Goal: Task Accomplishment & Management: Use online tool/utility

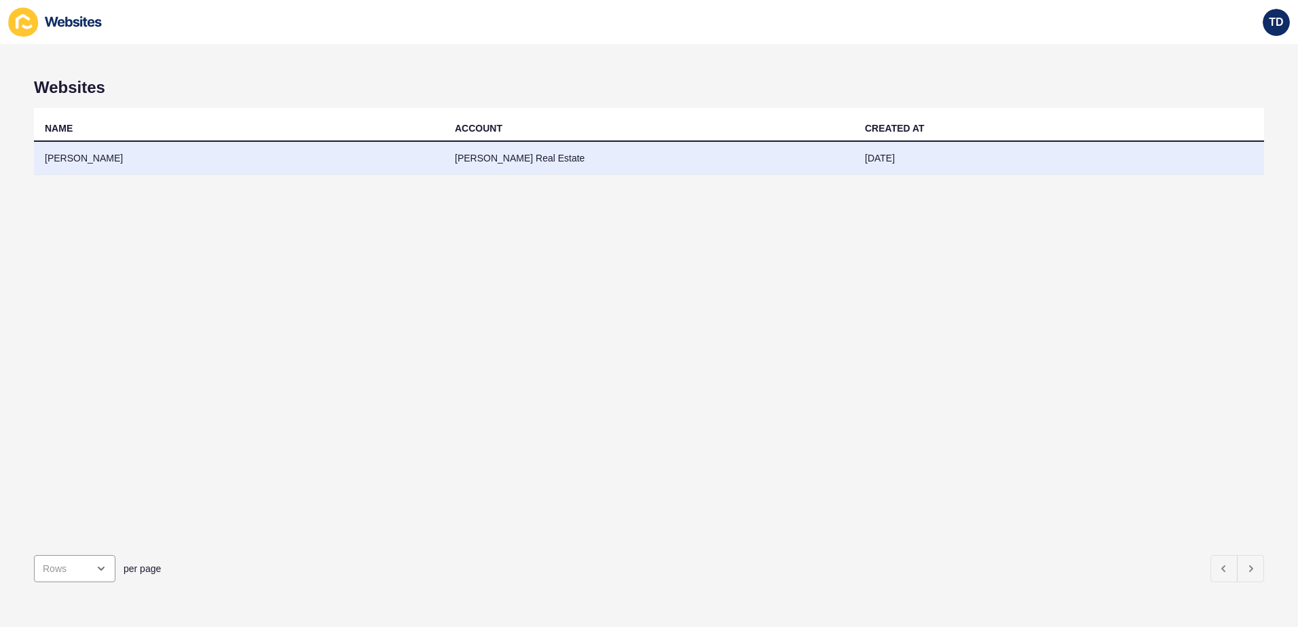
click at [168, 162] on td "[PERSON_NAME]" at bounding box center [239, 158] width 410 height 33
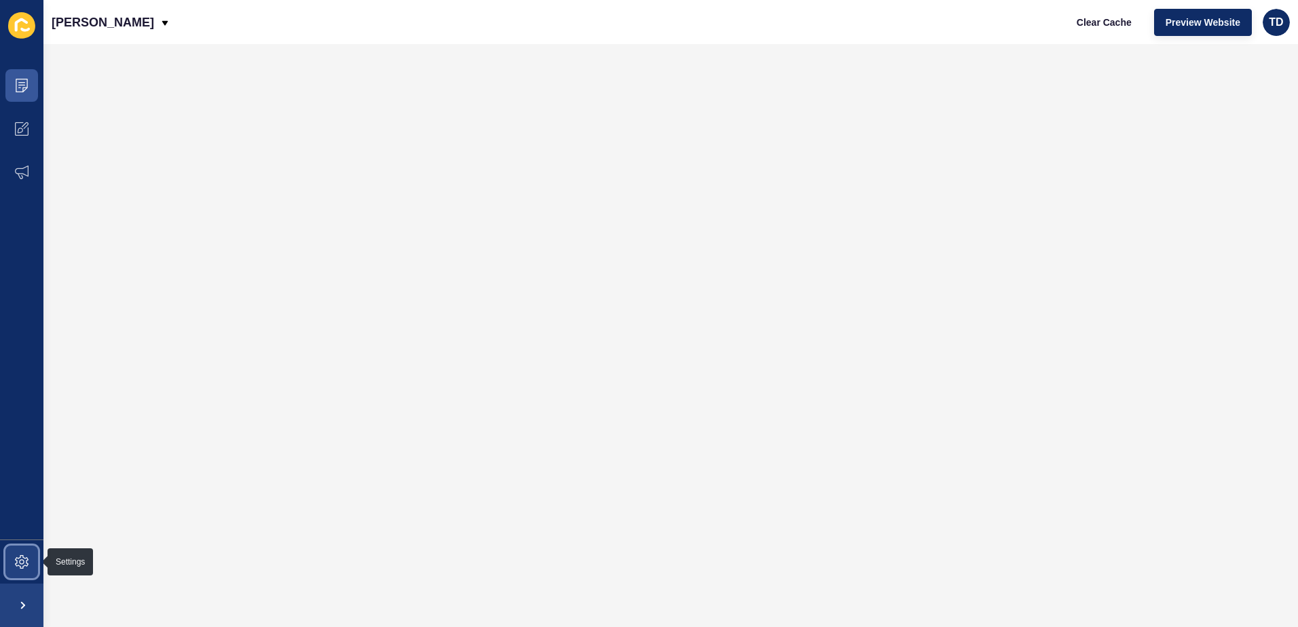
click at [21, 564] on icon at bounding box center [22, 563] width 14 height 14
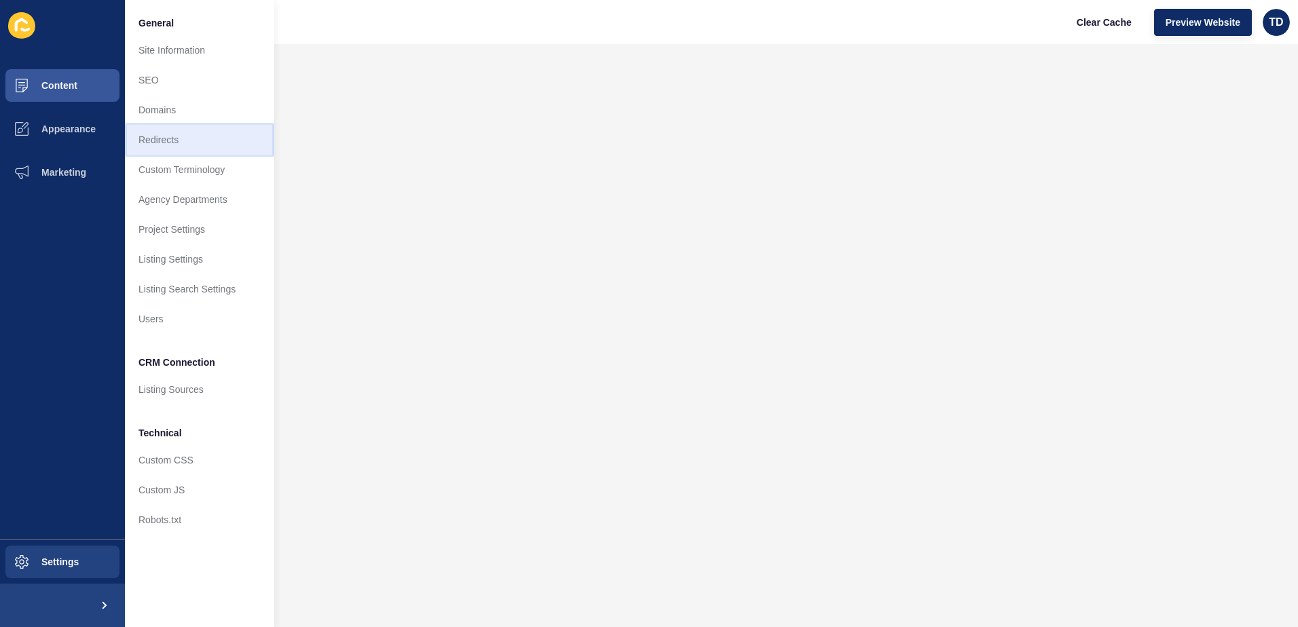
click at [166, 149] on link "Redirects" at bounding box center [199, 140] width 149 height 30
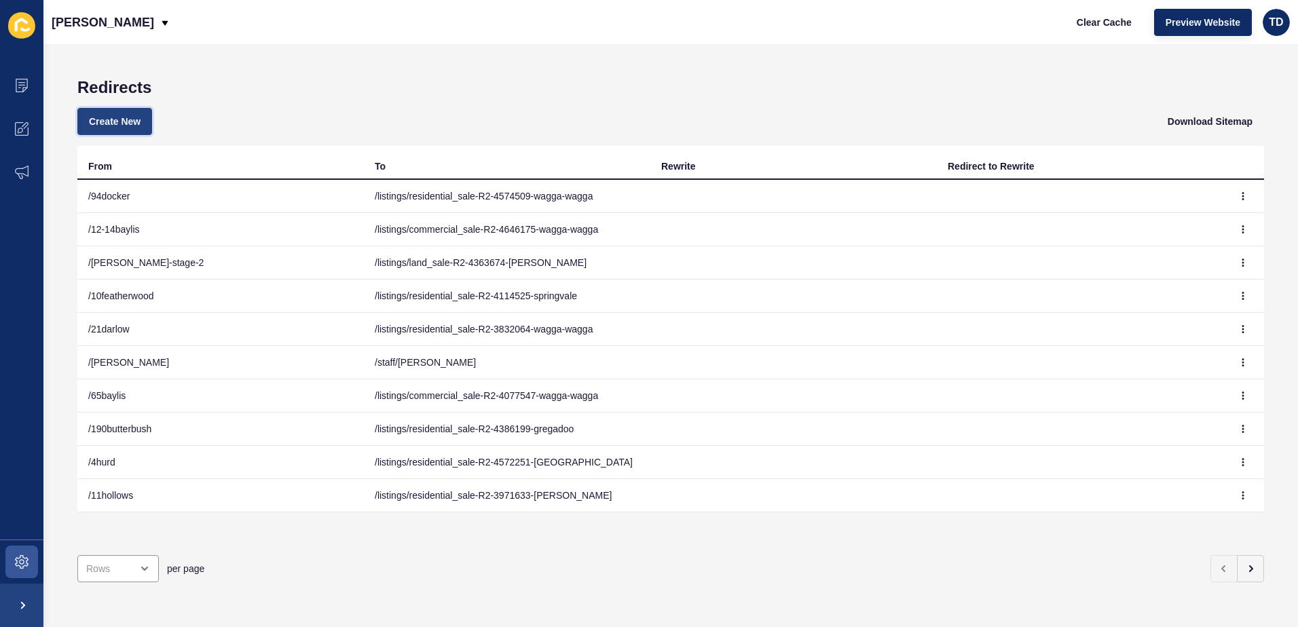
click at [111, 124] on span "Create New" at bounding box center [115, 122] width 52 height 14
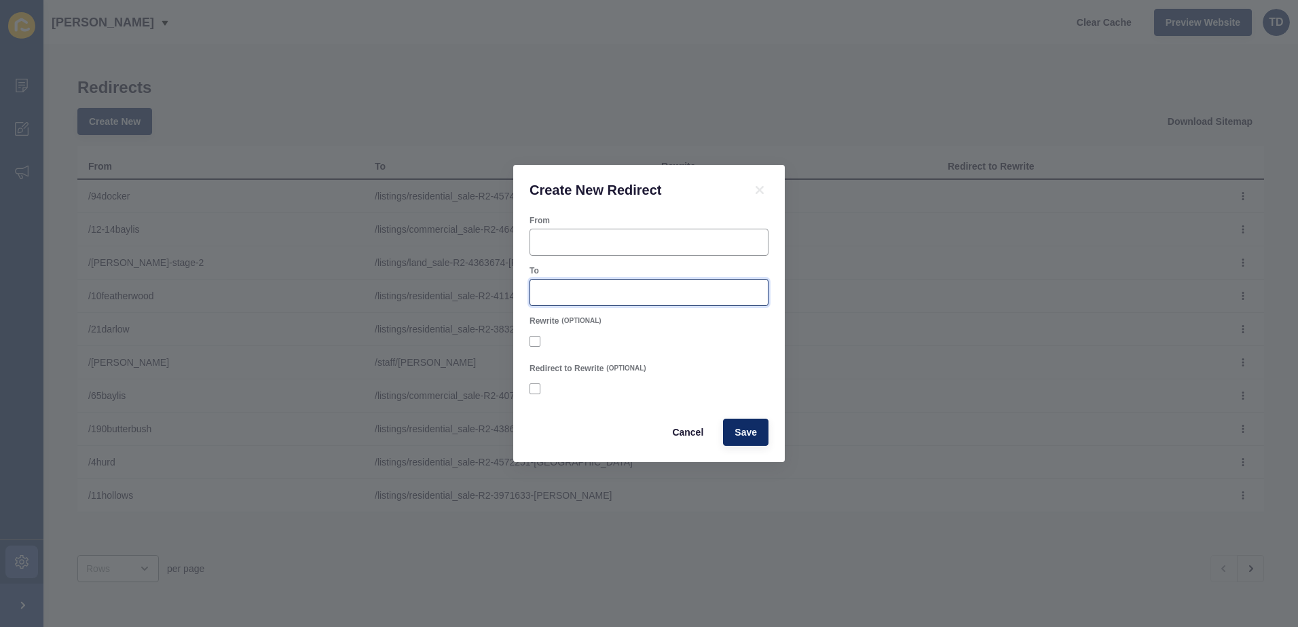
click at [566, 293] on input "To" at bounding box center [649, 293] width 221 height 14
paste input "/listings/residential_sale-R2-4691938-kooringal"
type input "/listings/residential_sale-R2-4691938-kooringal"
click at [566, 246] on input "From" at bounding box center [649, 243] width 221 height 14
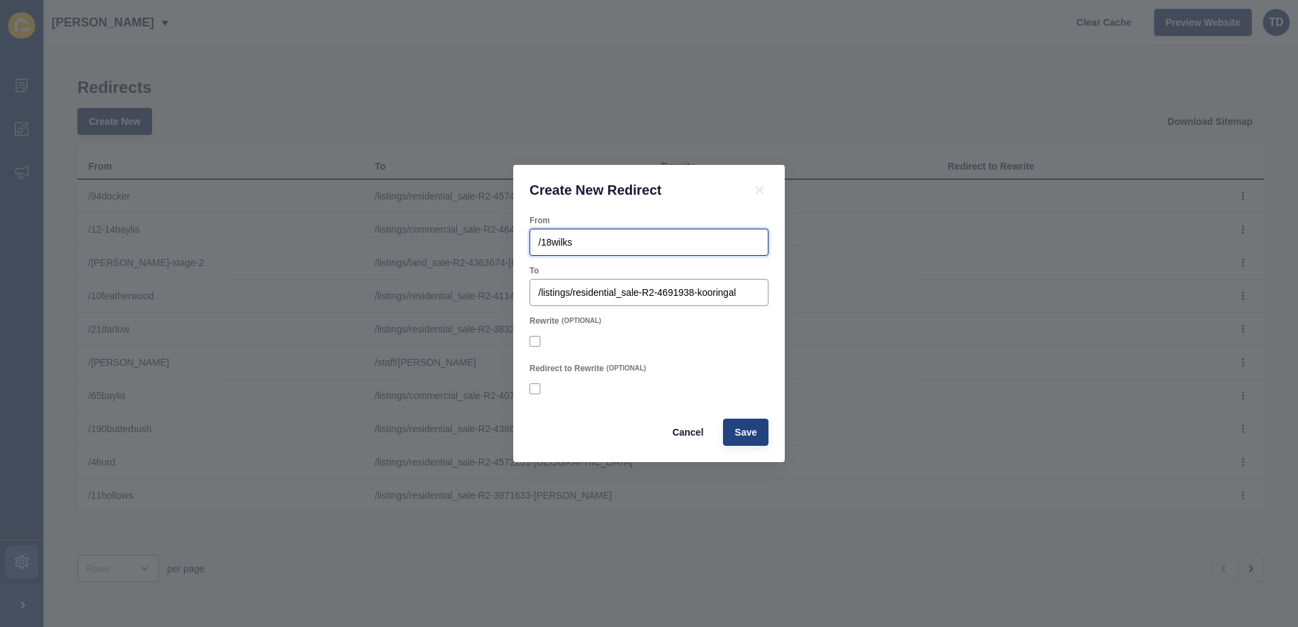
type input "/18wilks"
click at [750, 429] on span "Save" at bounding box center [746, 433] width 22 height 14
